Goal: Transaction & Acquisition: Book appointment/travel/reservation

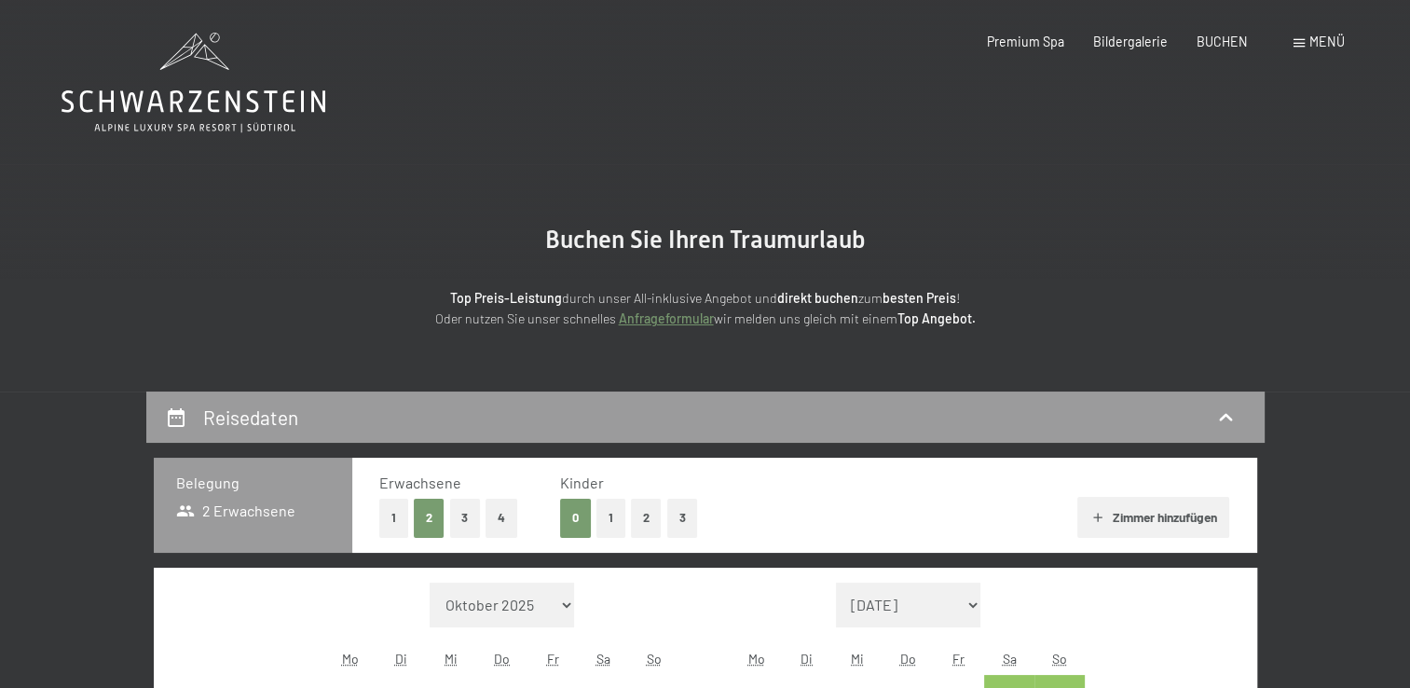
click at [1299, 43] on span at bounding box center [1298, 43] width 11 height 8
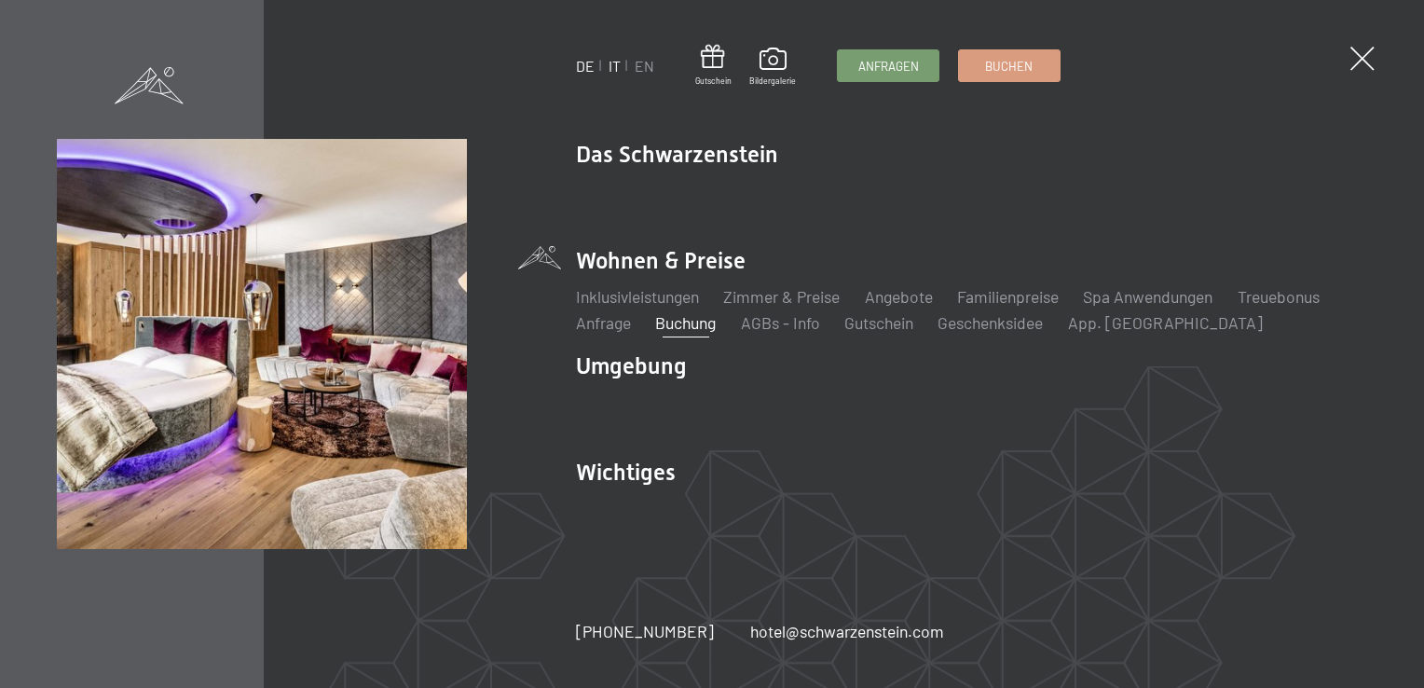
click at [609, 67] on link "IT" at bounding box center [614, 66] width 12 height 18
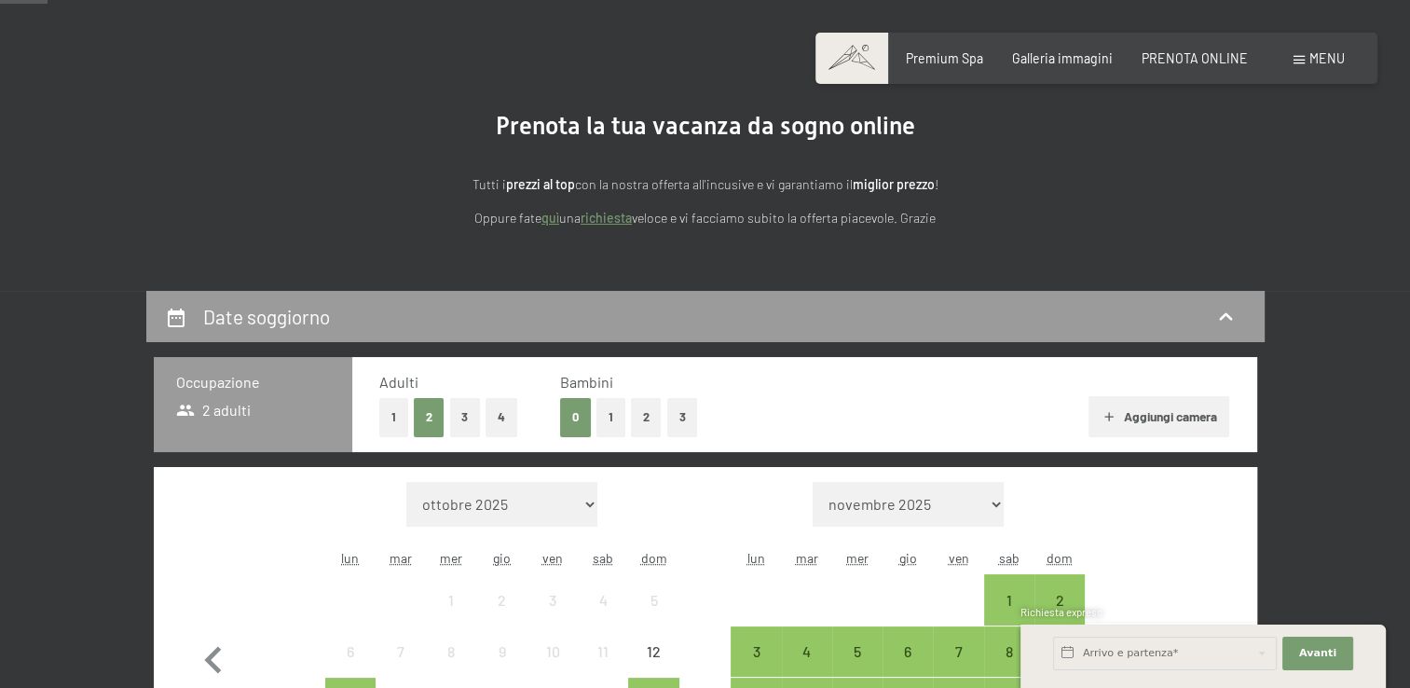
scroll to position [335, 0]
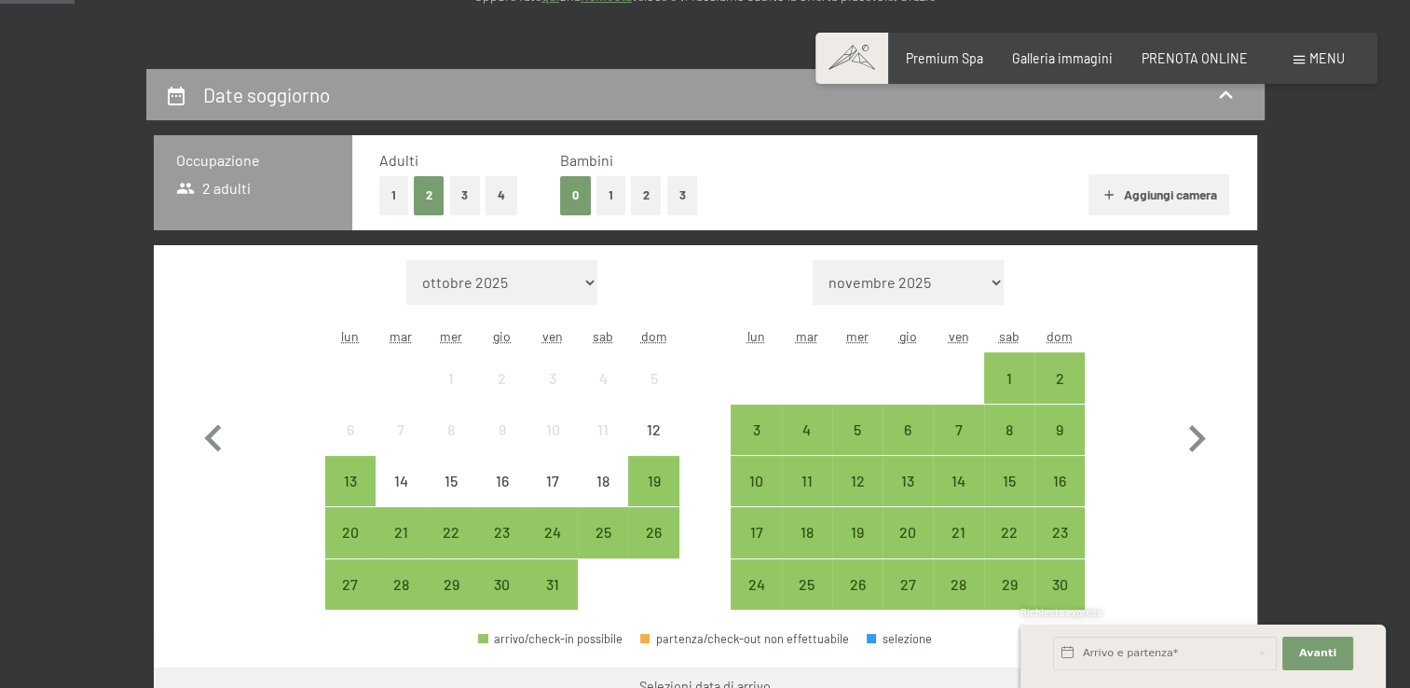
click at [612, 196] on button "1" at bounding box center [610, 195] width 29 height 38
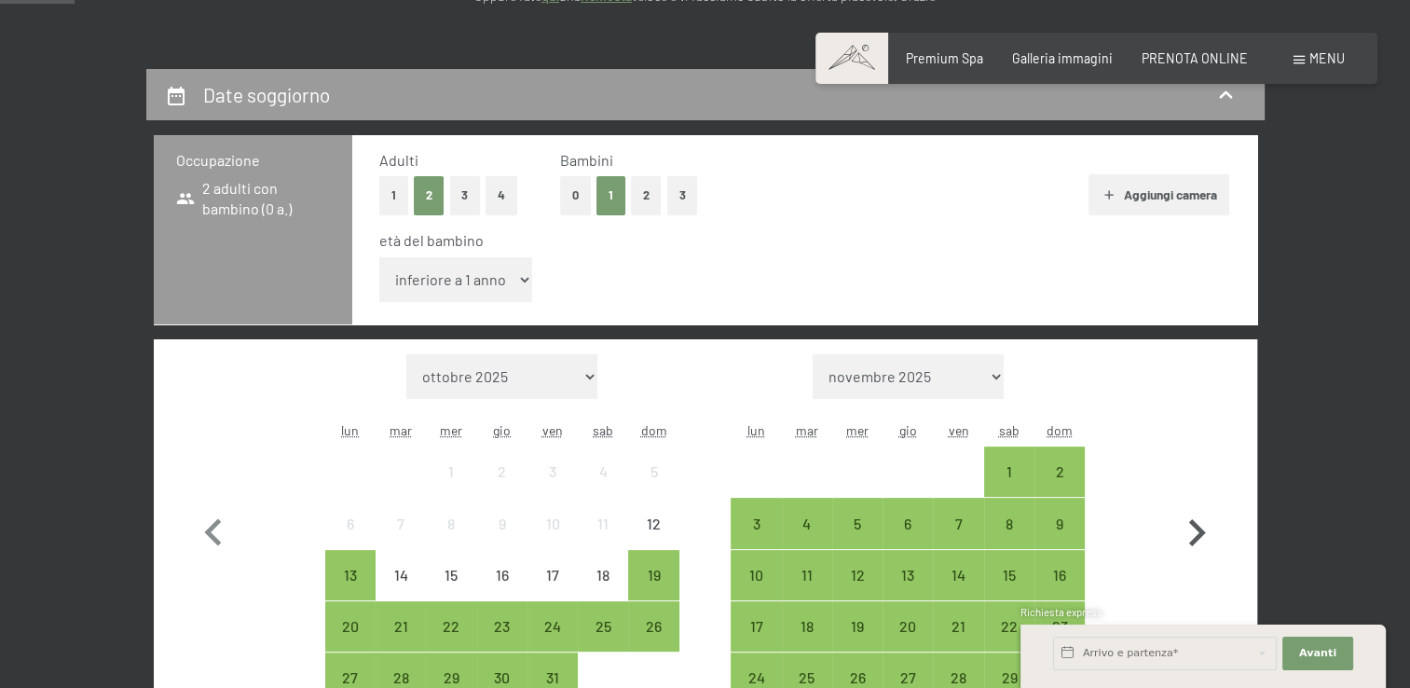
click at [1200, 535] on icon "button" at bounding box center [1197, 532] width 17 height 27
select select "[DATE]"
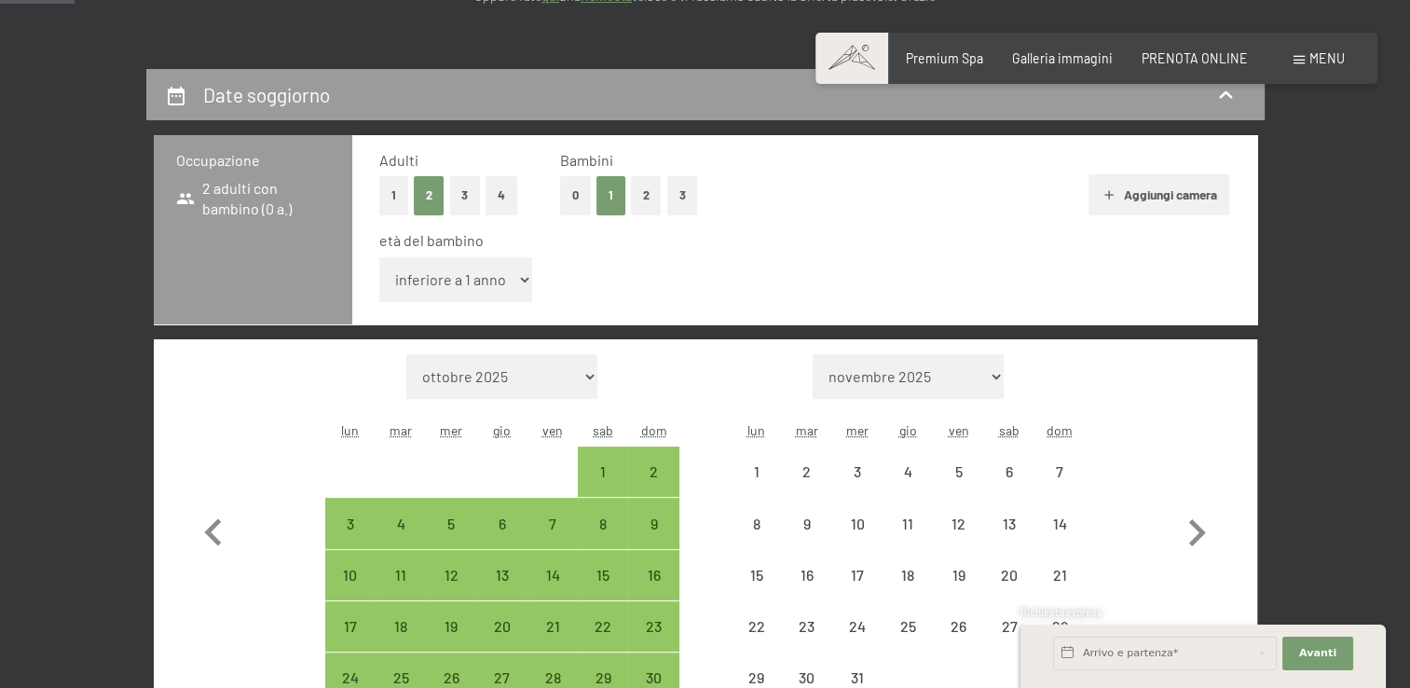
drag, startPoint x: 1200, startPoint y: 535, endPoint x: 704, endPoint y: 438, distance: 506.0
click at [704, 438] on div "Mese/anno ottobre 2025 novembre 2025 dicembre 2025 gennaio 2026 febbraio 2026 m…" at bounding box center [704, 529] width 1037 height 350
select select "[DATE]"
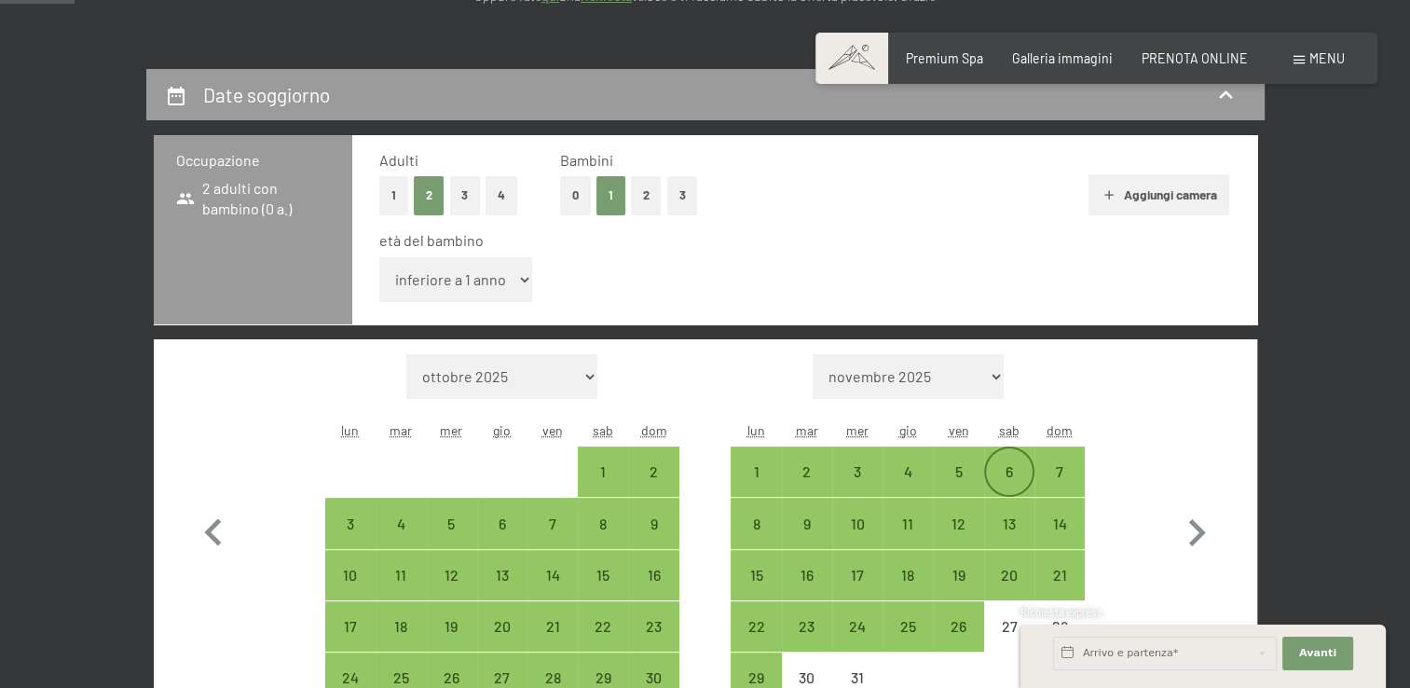
click at [998, 472] on div "6" at bounding box center [1009, 487] width 47 height 47
select select "[DATE]"
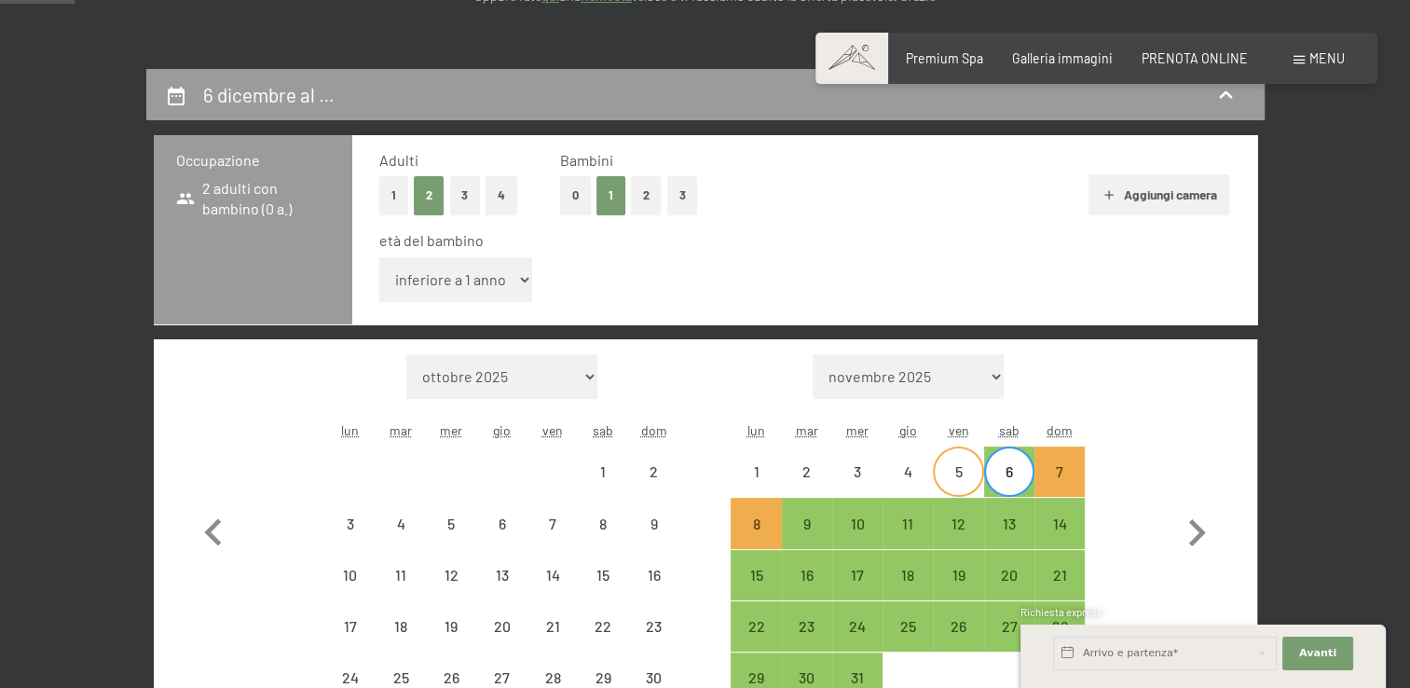
click at [962, 466] on div "5" at bounding box center [958, 487] width 47 height 47
select select "[DATE]"
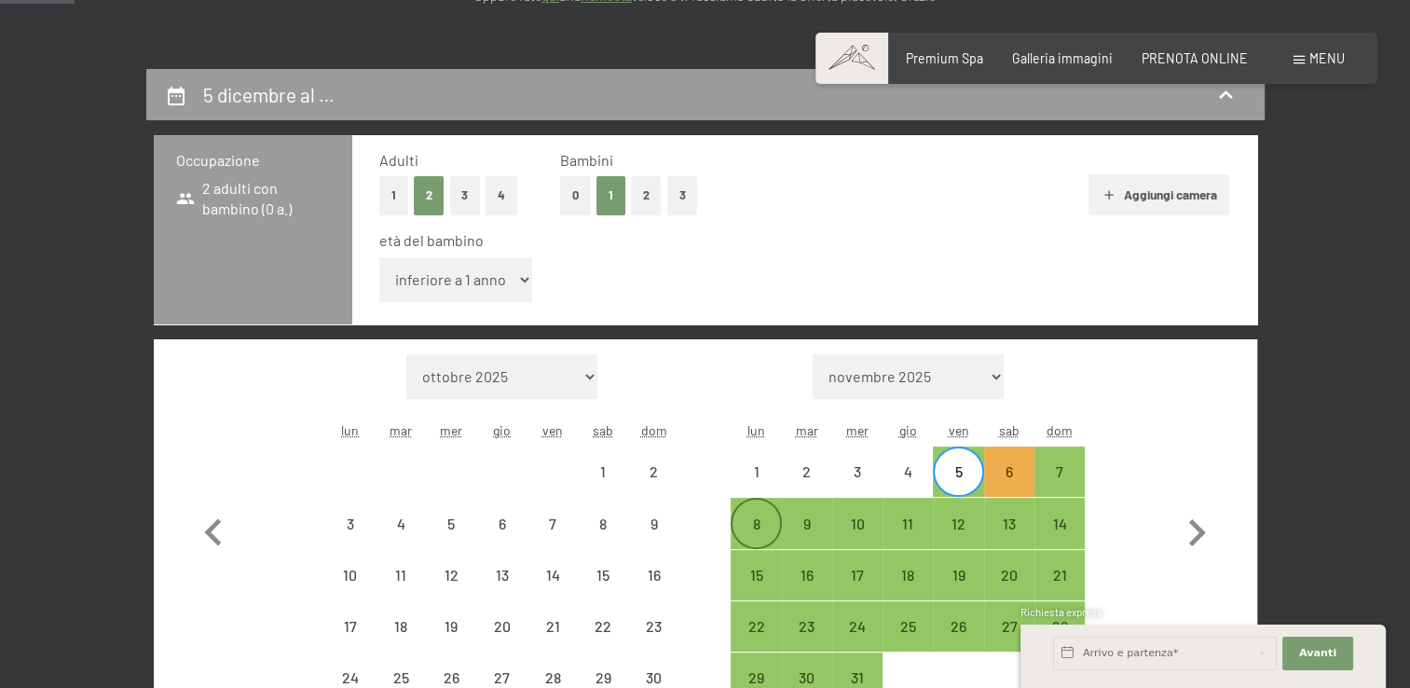
click at [745, 513] on div "8" at bounding box center [755, 522] width 47 height 47
select select "[DATE]"
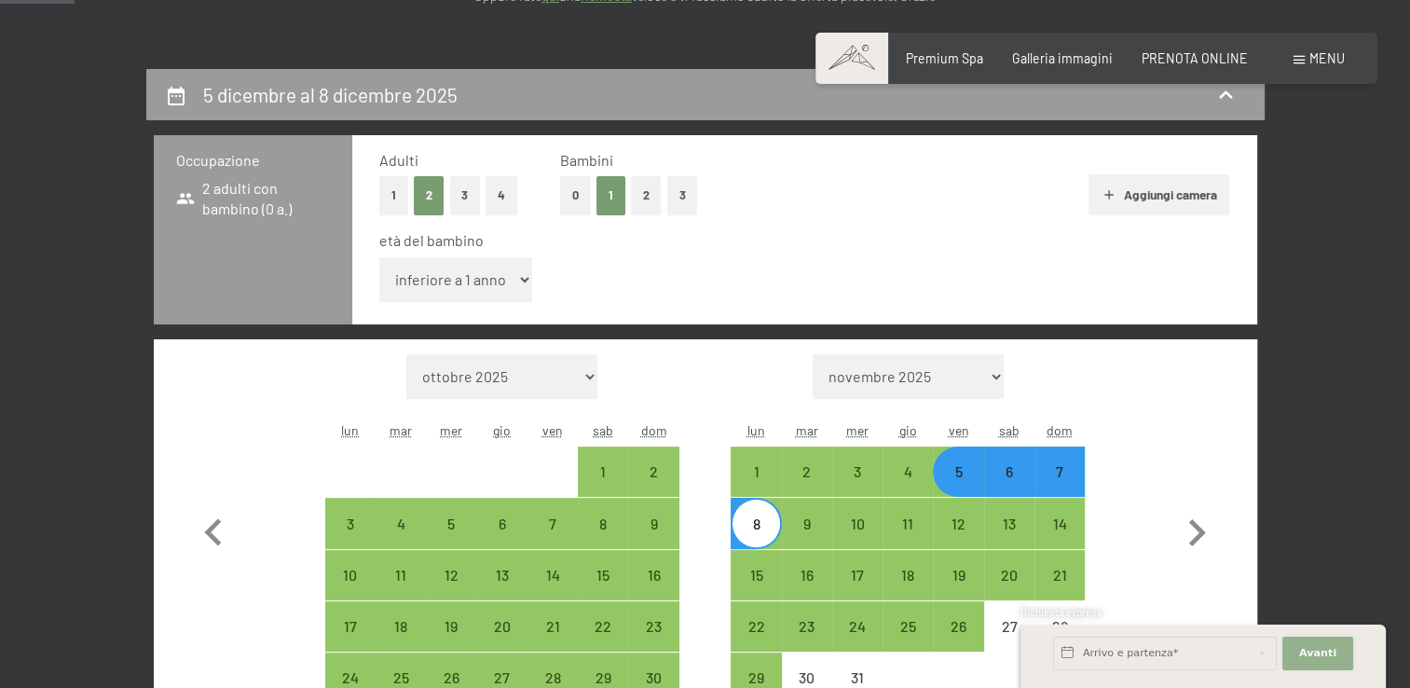
click at [1322, 656] on span "Avanti" at bounding box center [1317, 653] width 37 height 15
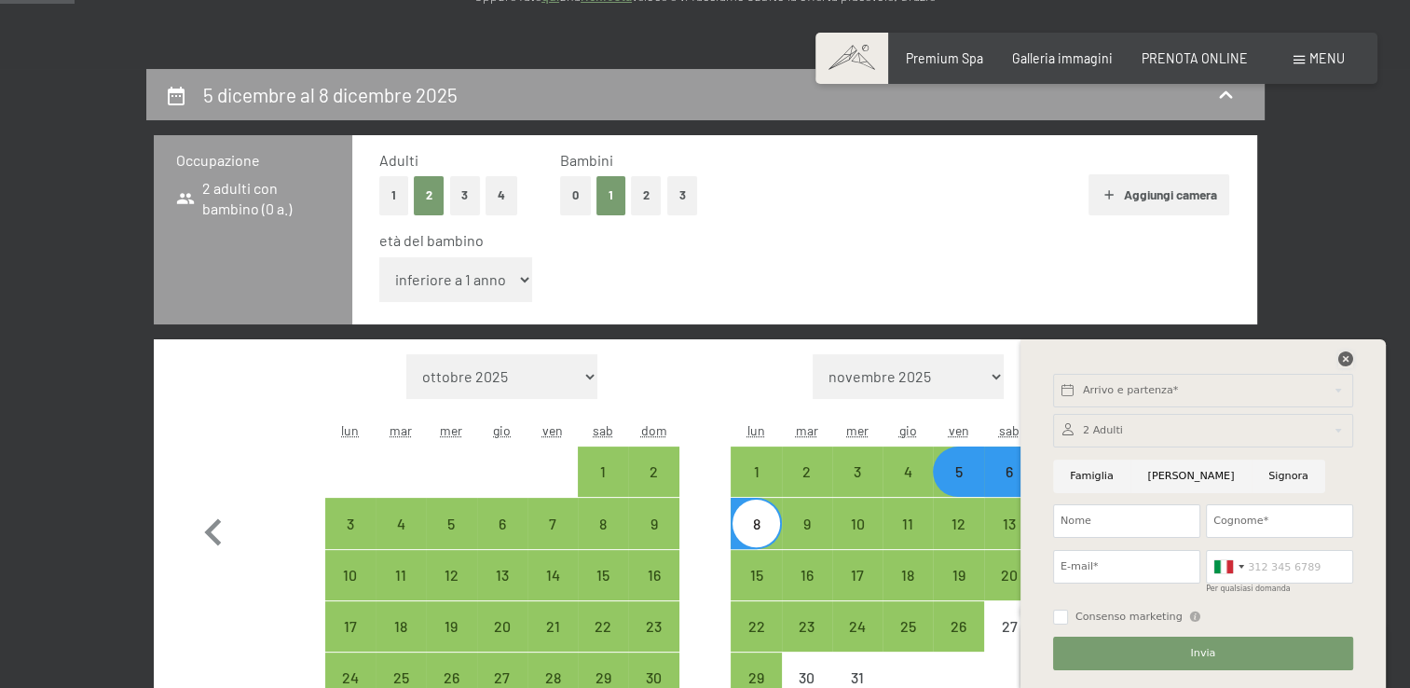
click at [1340, 359] on icon at bounding box center [1345, 358] width 15 height 15
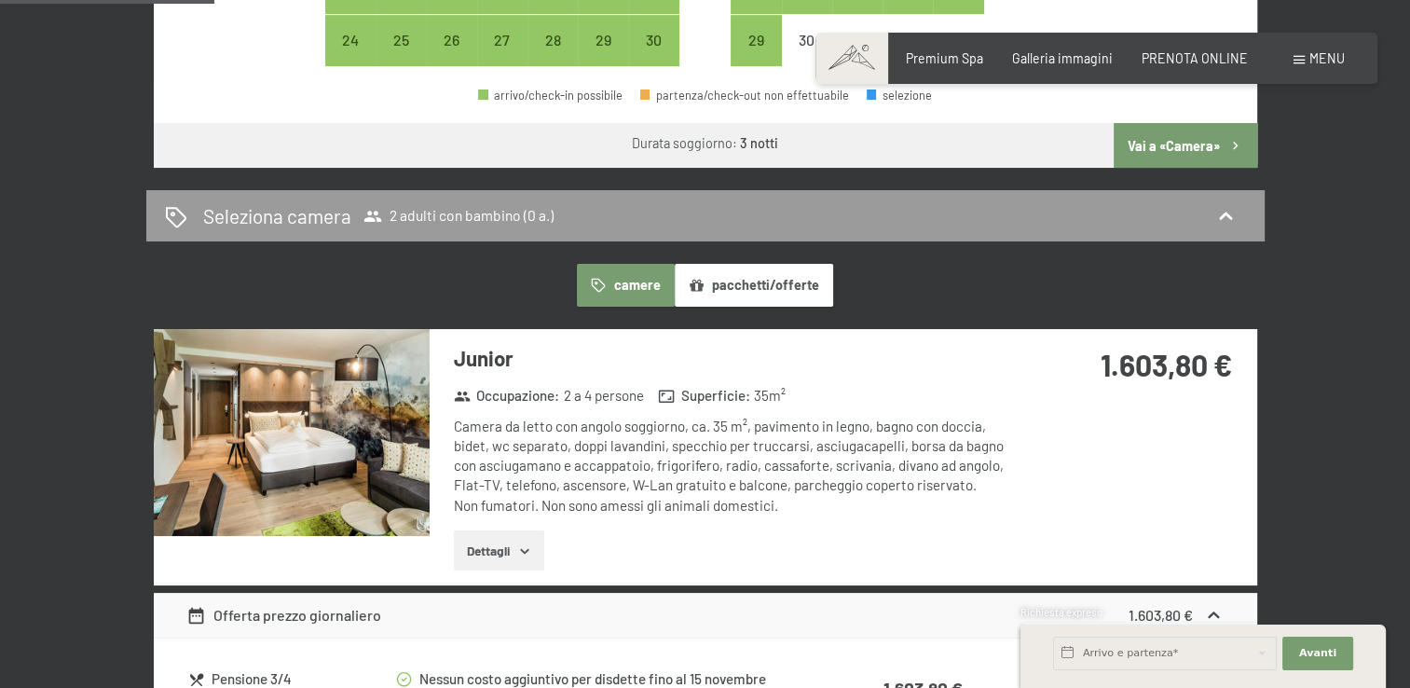
scroll to position [969, 0]
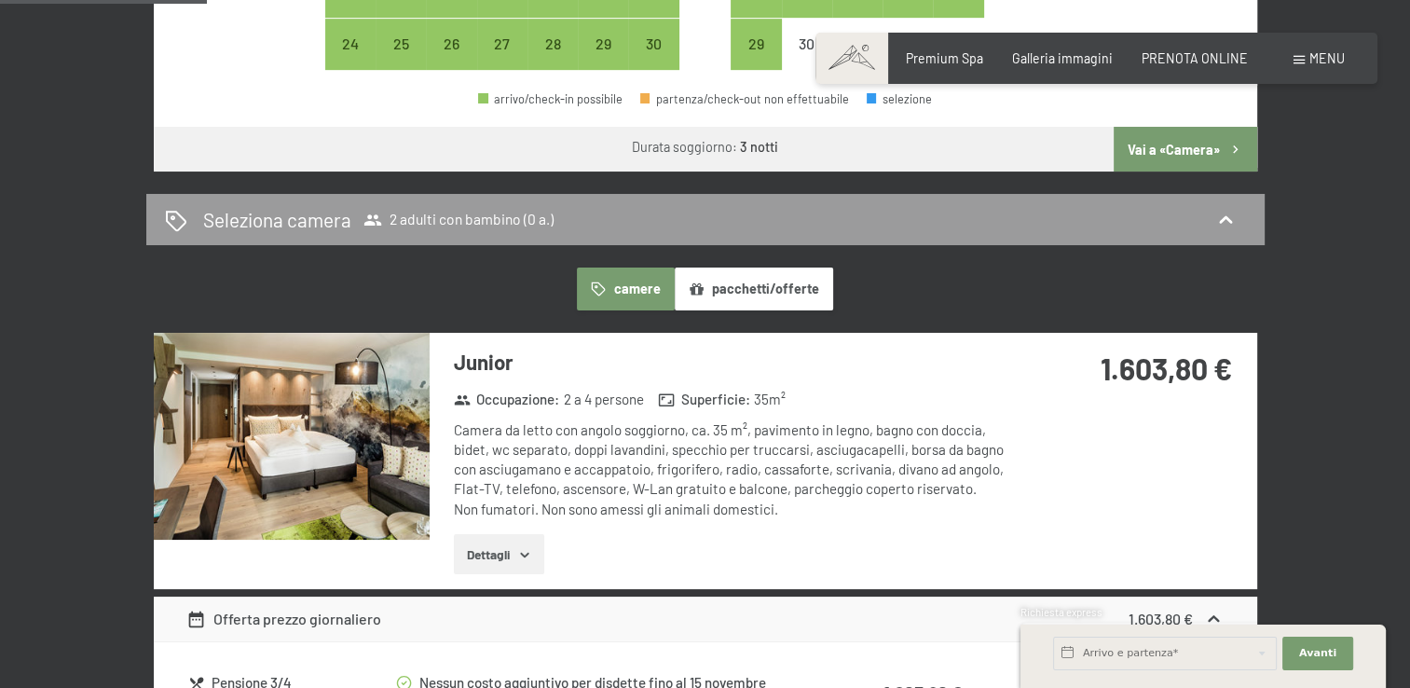
click at [1184, 146] on button "Vai a «Camera»" at bounding box center [1185, 149] width 143 height 45
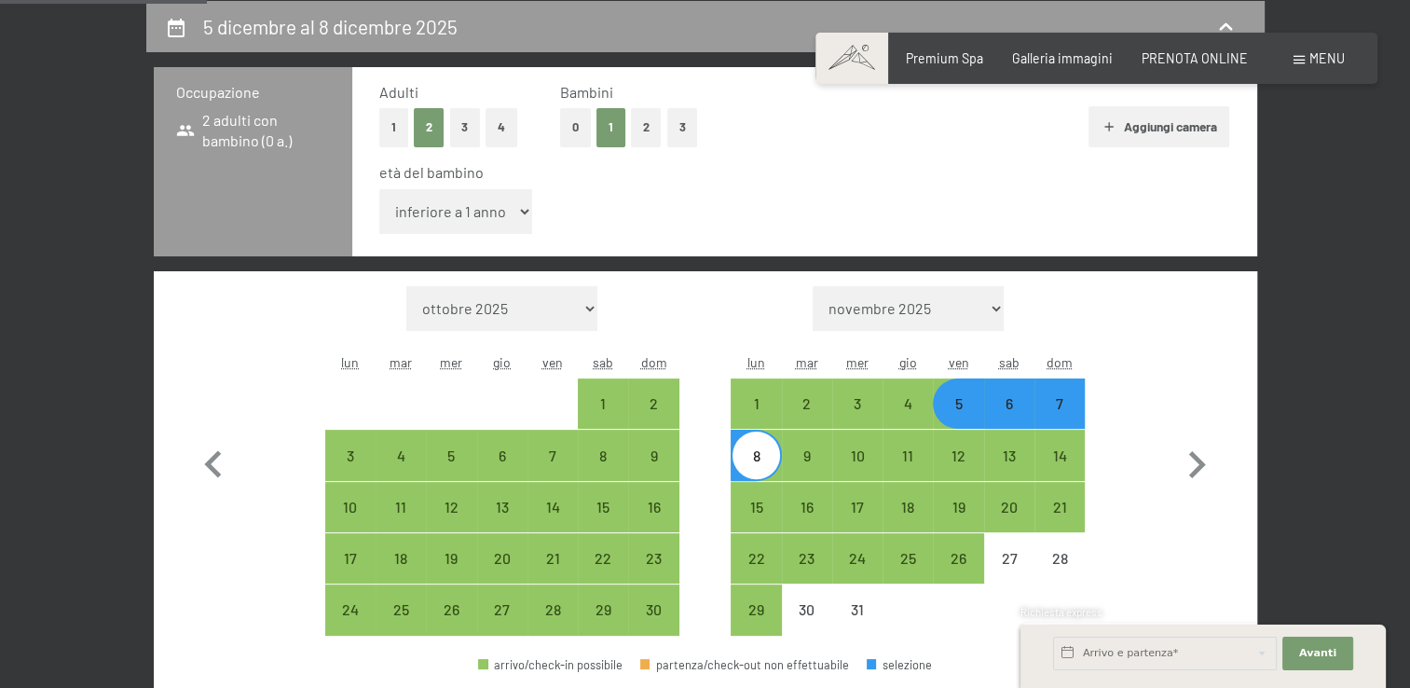
select select "[DATE]"
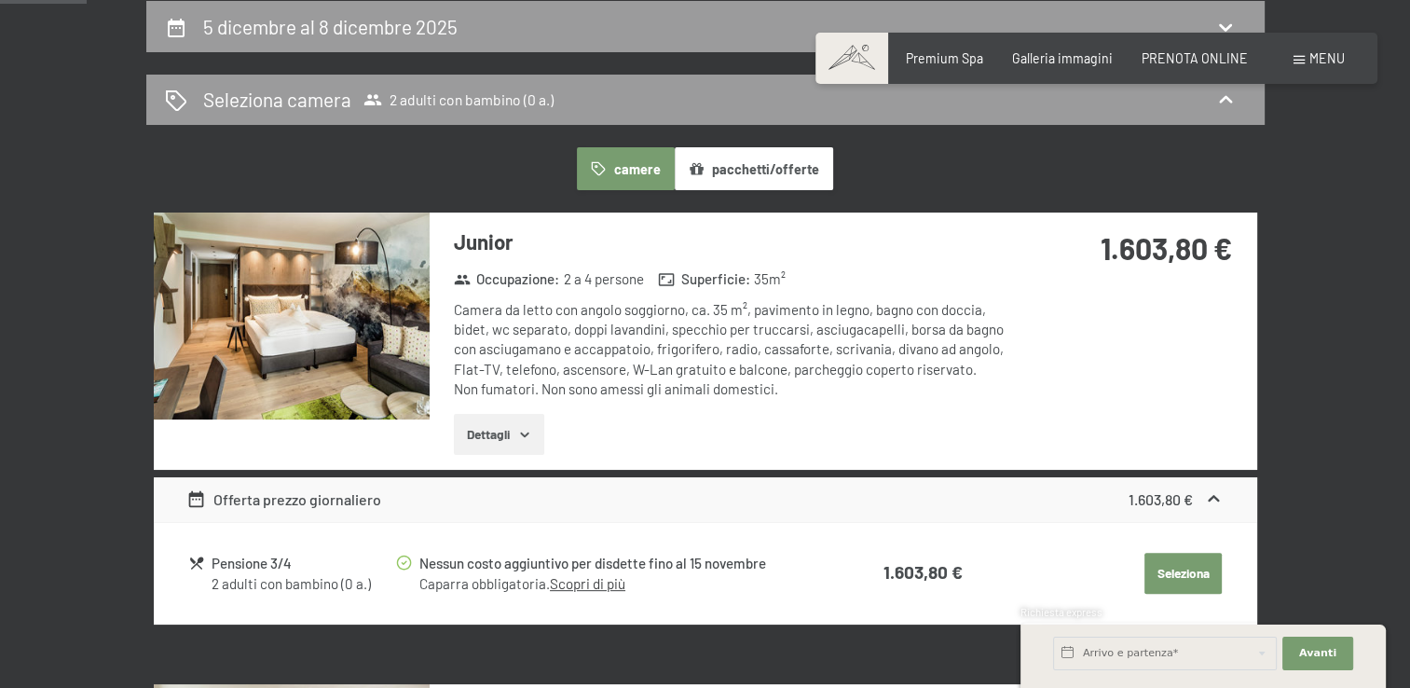
click at [525, 431] on icon "button" at bounding box center [524, 434] width 15 height 15
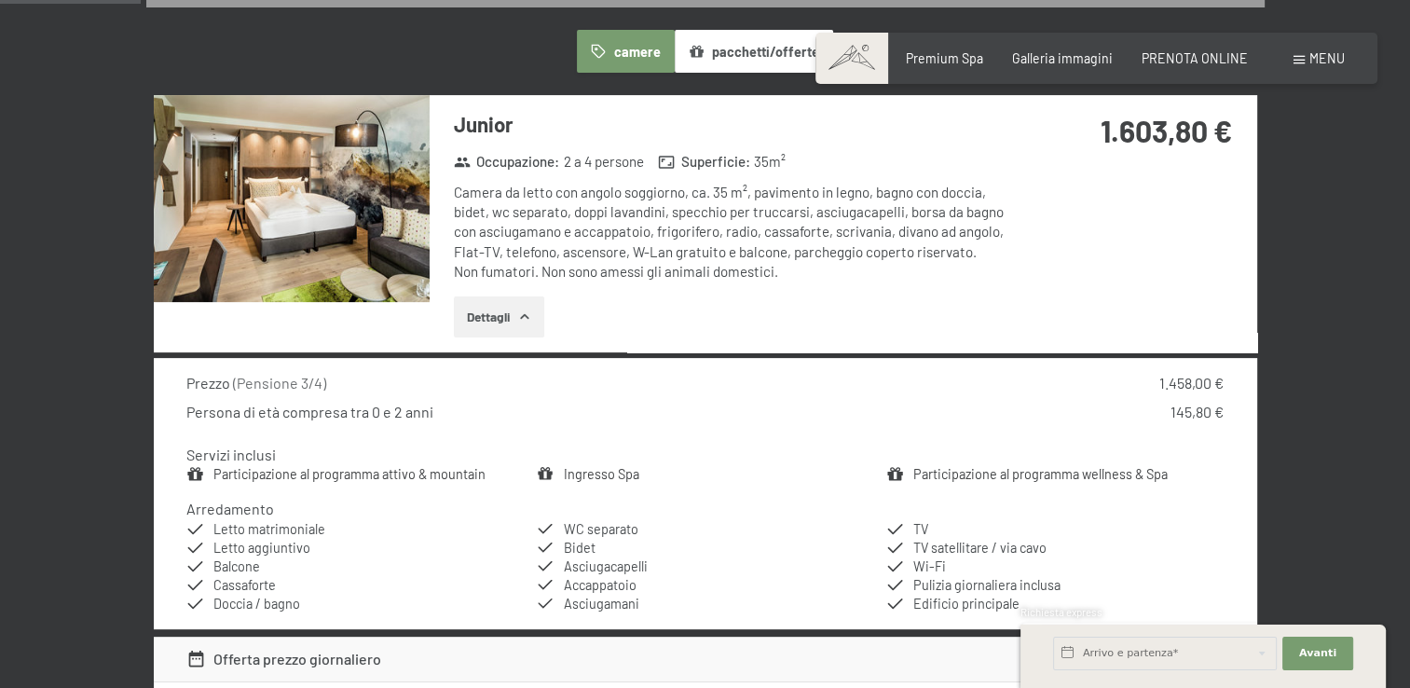
scroll to position [739, 0]
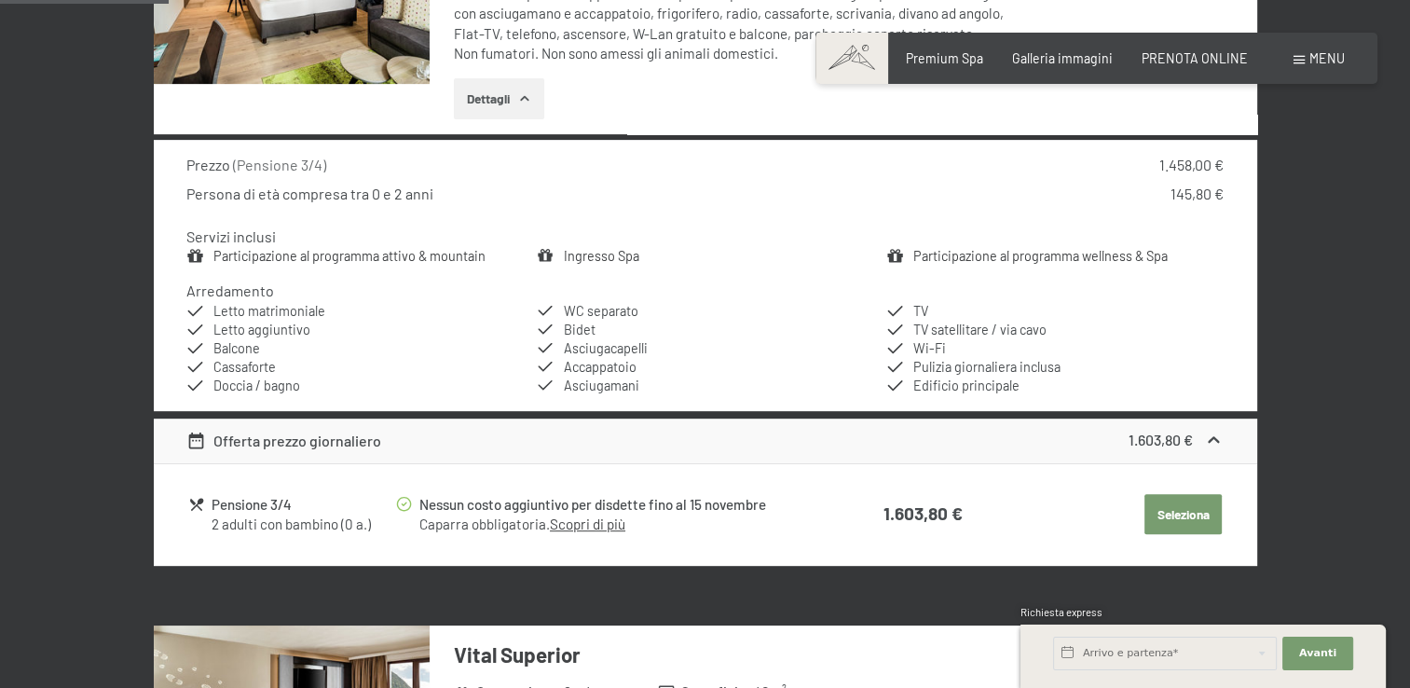
click at [571, 518] on link "Scopri di più" at bounding box center [587, 523] width 75 height 17
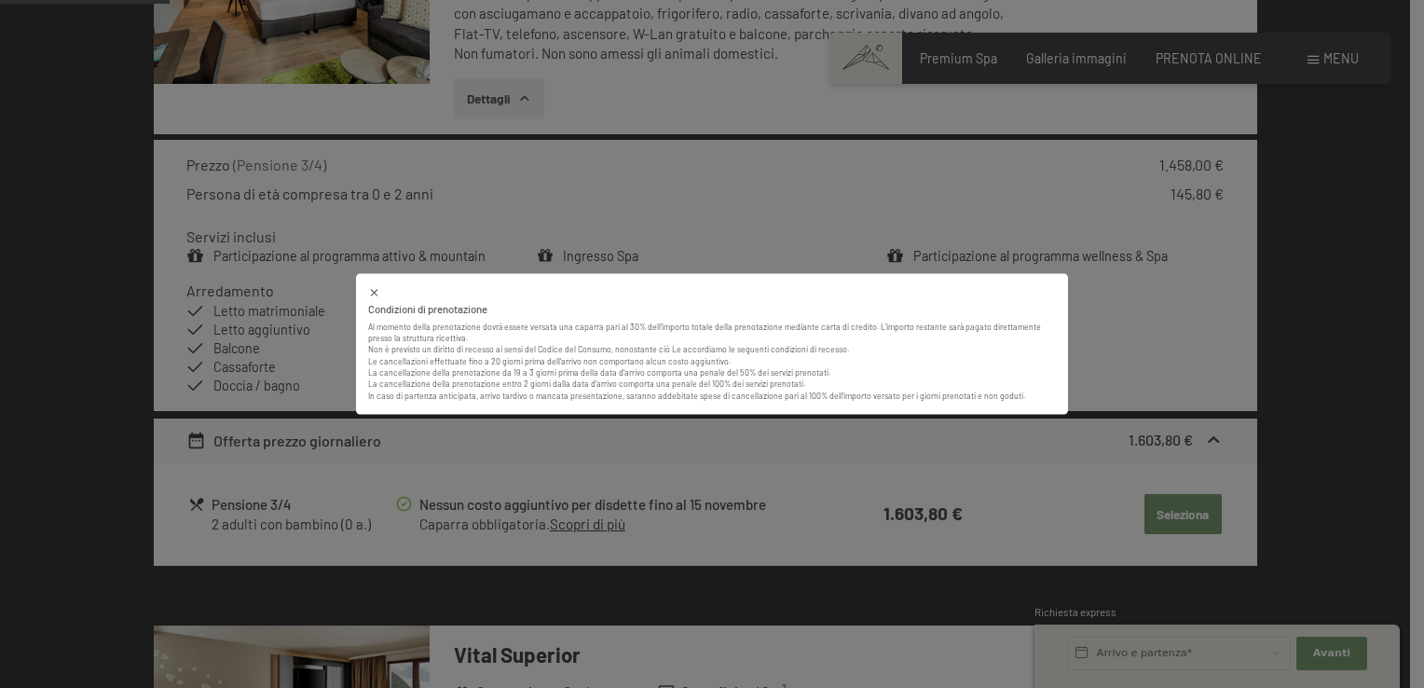
click at [1281, 322] on div "Condizioni di prenotazione Al momento della prenotazione dovrà essere versata u…" at bounding box center [712, 344] width 1424 height 688
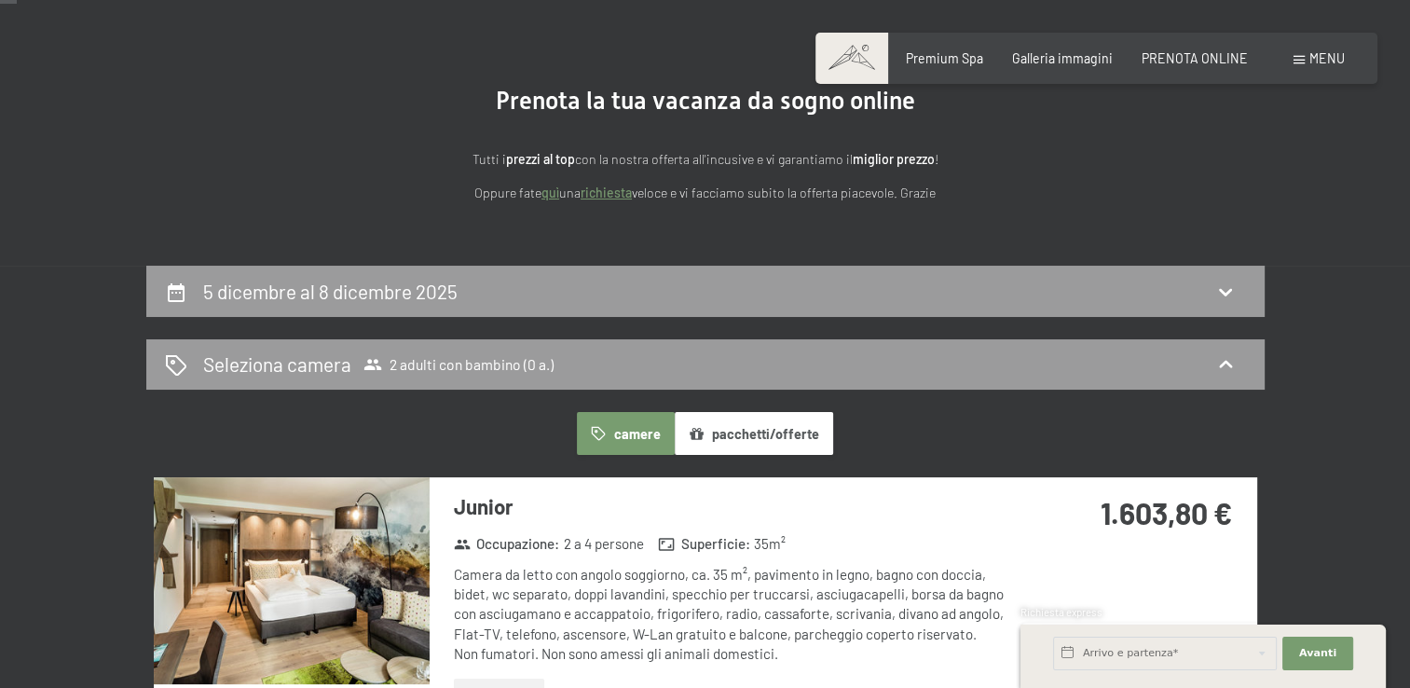
scroll to position [0, 0]
